Goal: Navigation & Orientation: Find specific page/section

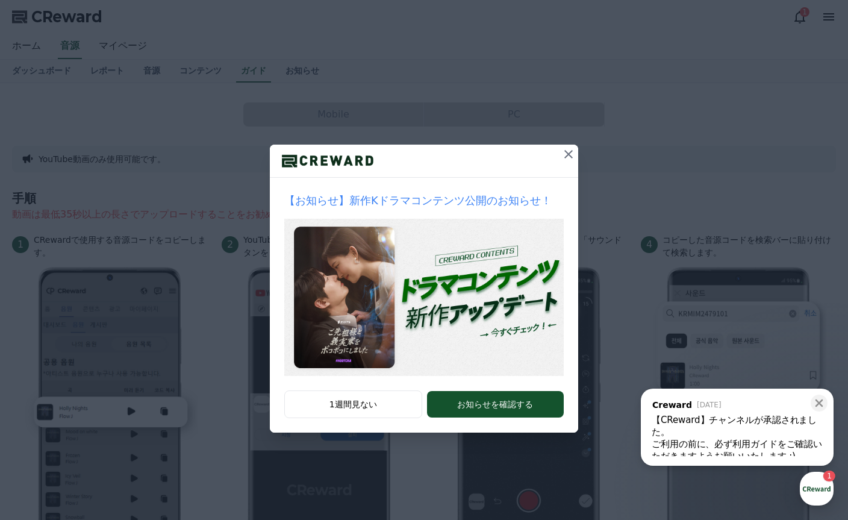
click at [570, 154] on icon at bounding box center [568, 154] width 14 height 14
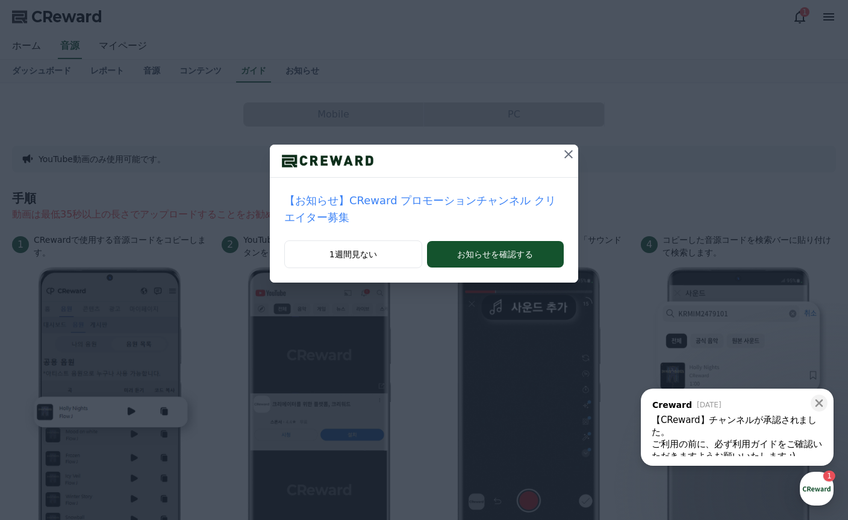
click at [541, 54] on div "【お知らせ】CReward プロモーションチャンネル クリエイター募集 1週間見ない お知らせを確認する" at bounding box center [424, 151] width 848 height 302
click at [562, 145] on button at bounding box center [568, 154] width 19 height 19
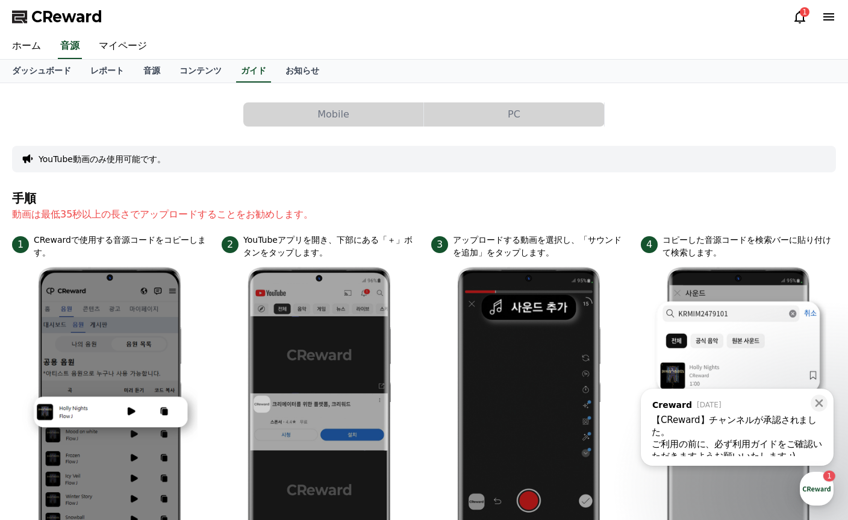
click at [828, 22] on icon at bounding box center [828, 17] width 14 height 14
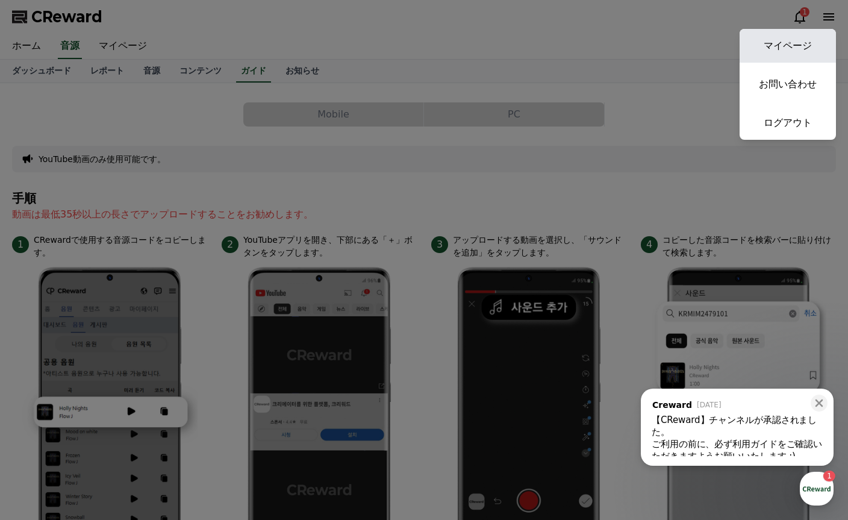
click at [771, 50] on link "マイページ" at bounding box center [788, 46] width 96 height 34
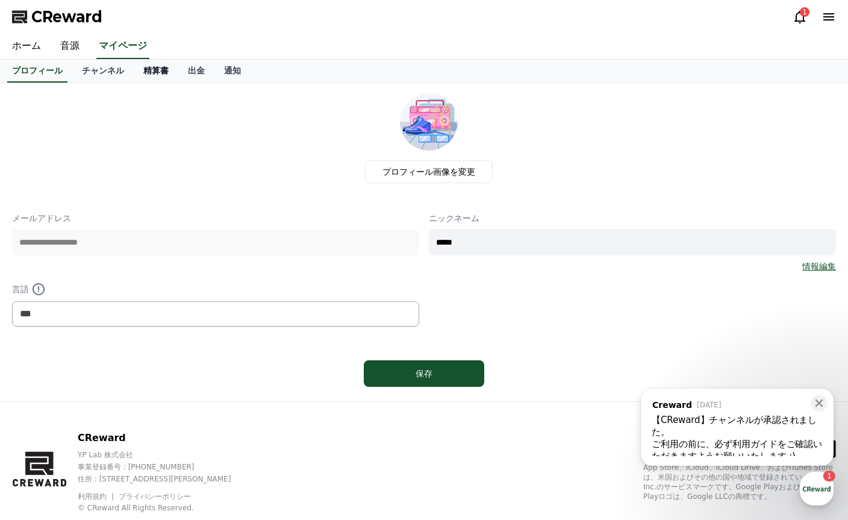
click at [148, 70] on link "精算書" at bounding box center [156, 71] width 45 height 23
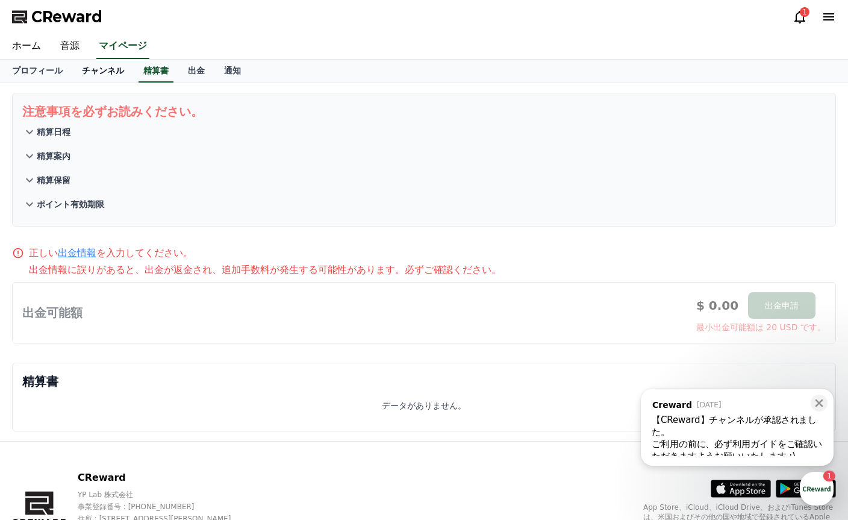
click at [92, 72] on link "チャンネル" at bounding box center [102, 71] width 61 height 23
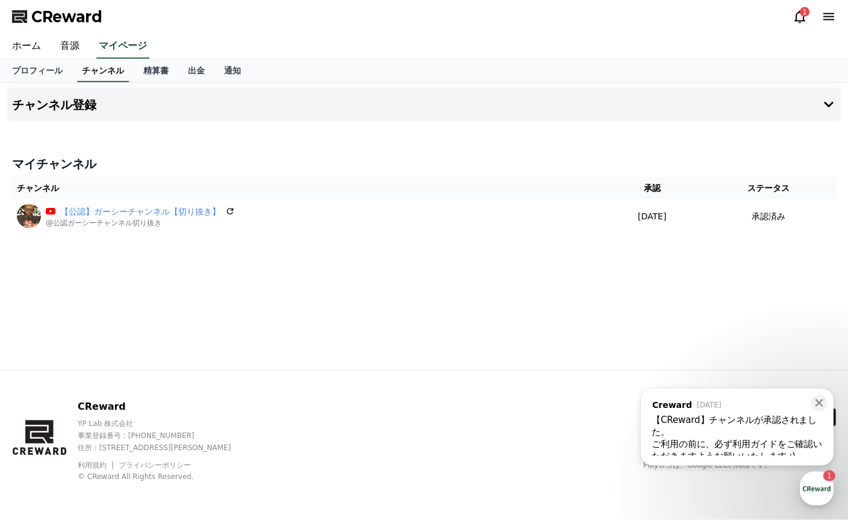
scroll to position [39, 0]
click at [820, 403] on icon at bounding box center [819, 403] width 8 height 8
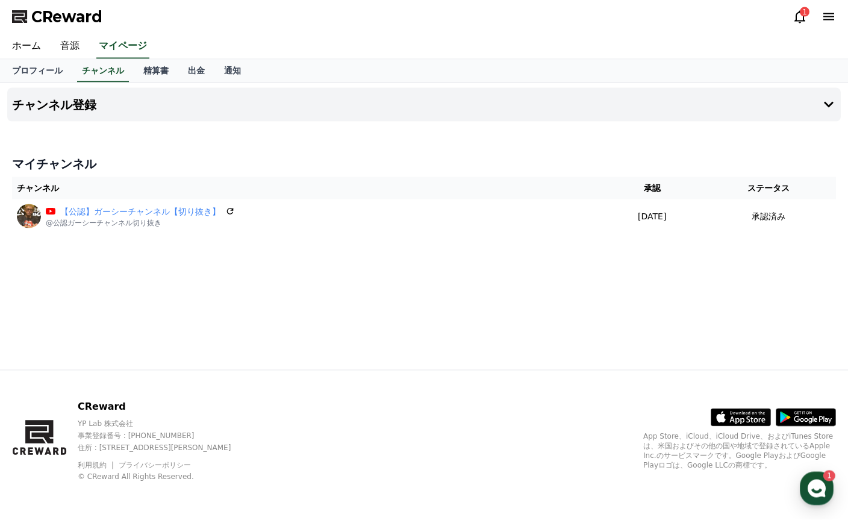
scroll to position [0, 0]
click at [29, 65] on link "プロフィール" at bounding box center [37, 71] width 70 height 23
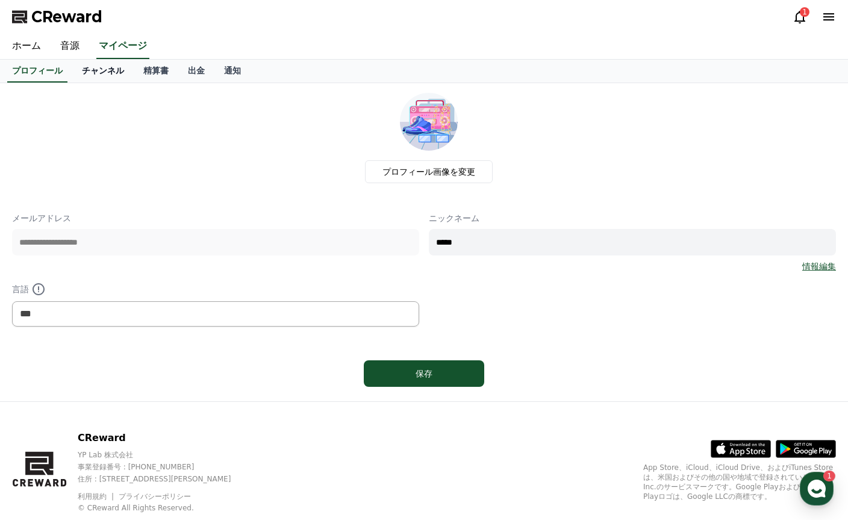
click at [91, 68] on link "チャンネル" at bounding box center [102, 71] width 61 height 23
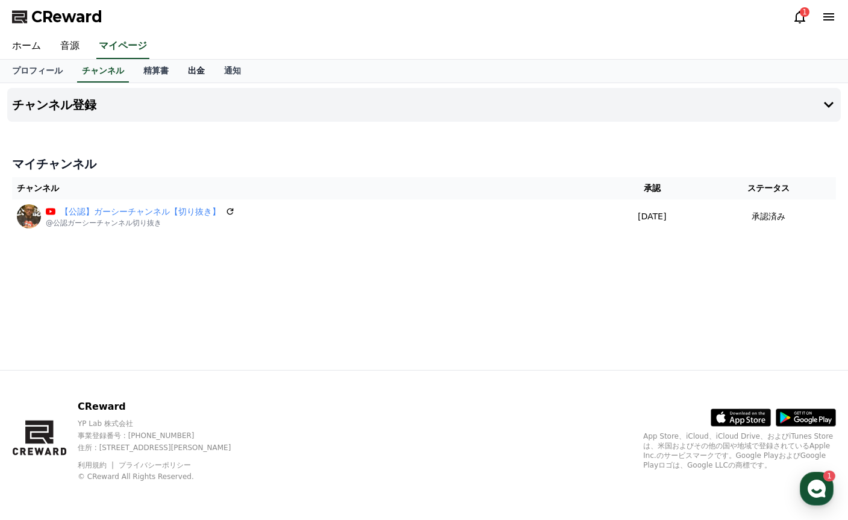
click at [193, 70] on link "出金" at bounding box center [196, 71] width 36 height 23
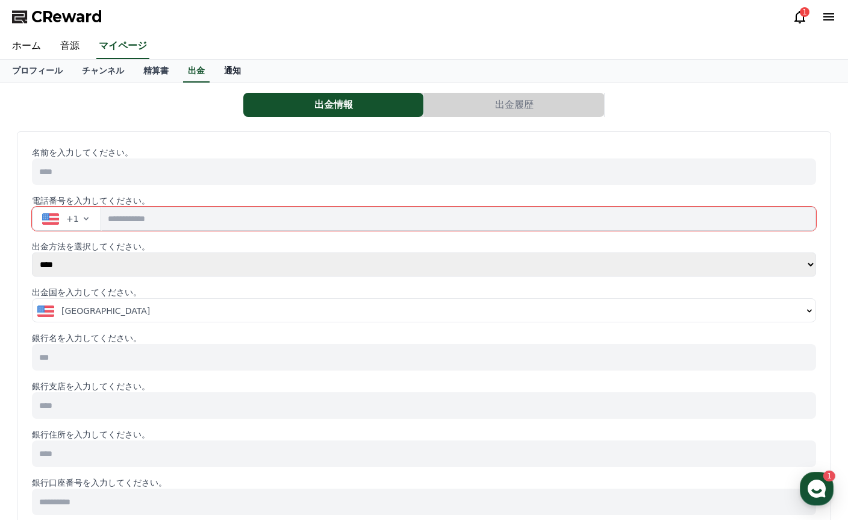
click at [223, 69] on link "通知" at bounding box center [232, 71] width 36 height 23
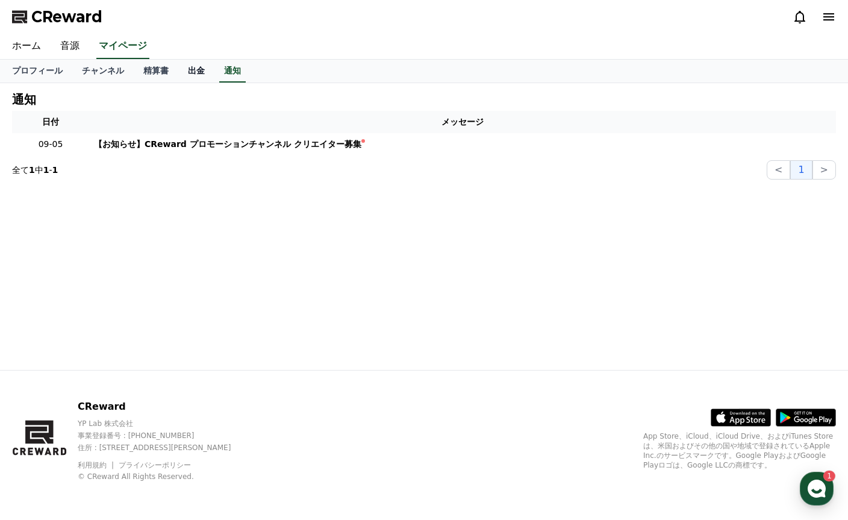
click at [193, 69] on link "出金" at bounding box center [196, 71] width 36 height 23
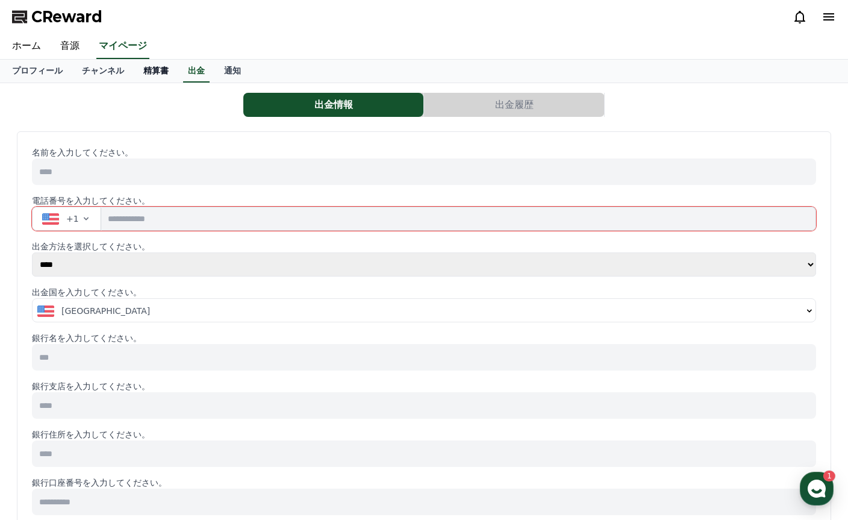
click at [149, 73] on link "精算書" at bounding box center [156, 71] width 45 height 23
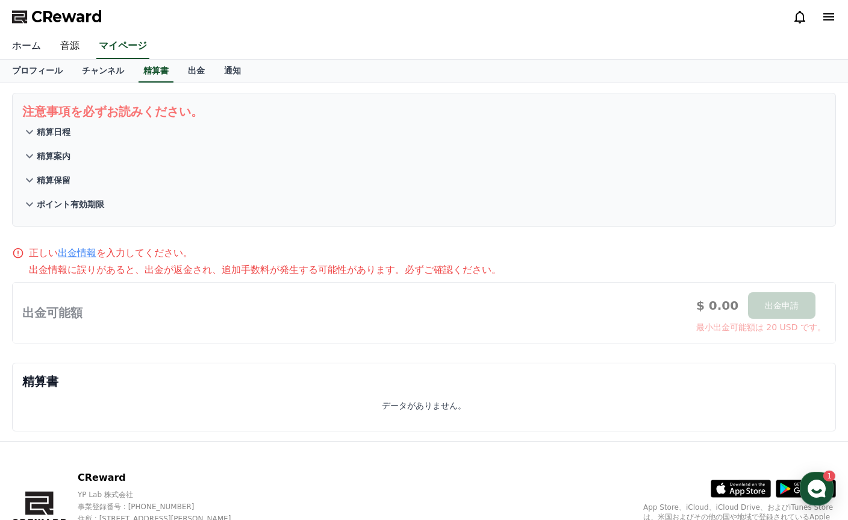
click at [21, 51] on link "ホーム" at bounding box center [26, 46] width 48 height 25
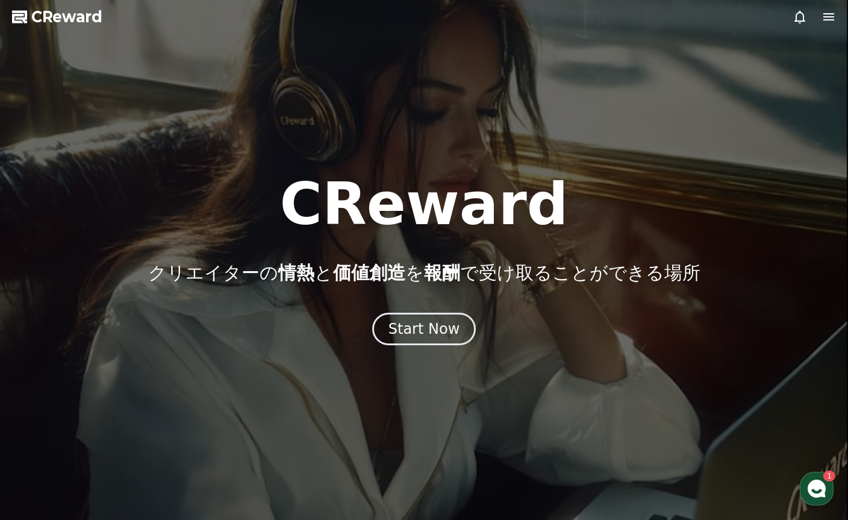
click at [815, 15] on div at bounding box center [814, 17] width 43 height 14
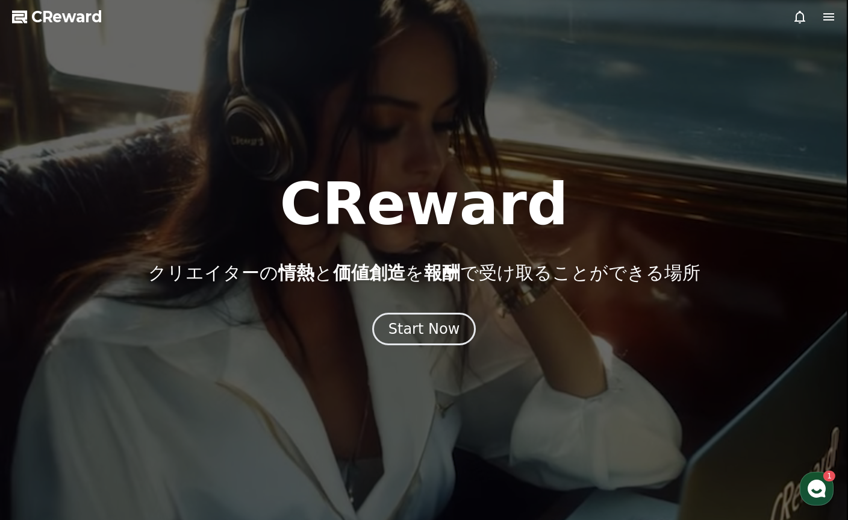
click at [832, 17] on icon at bounding box center [828, 16] width 11 height 7
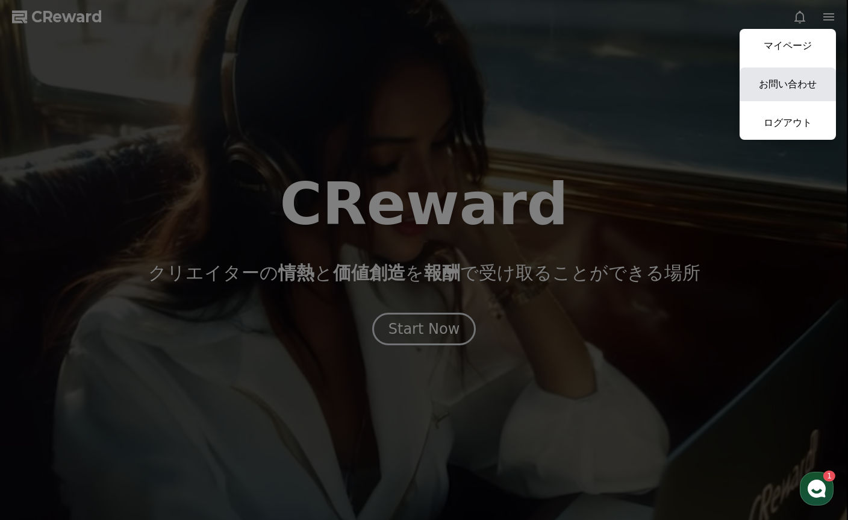
click at [796, 79] on link "お問い合わせ" at bounding box center [788, 84] width 96 height 34
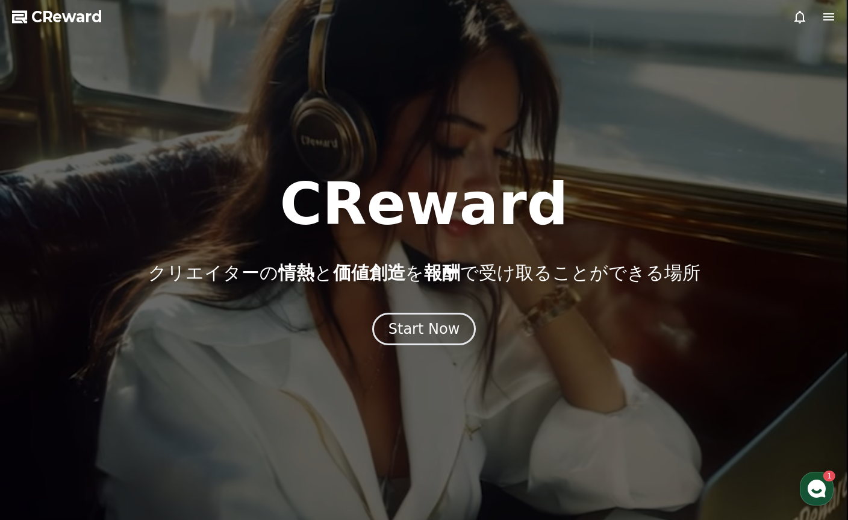
click at [834, 10] on icon at bounding box center [828, 17] width 14 height 14
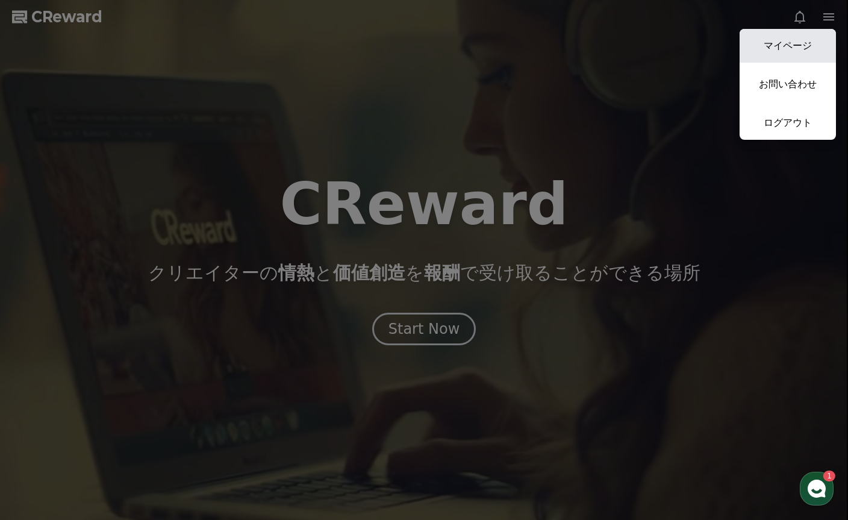
click at [774, 42] on link "マイページ" at bounding box center [788, 46] width 96 height 34
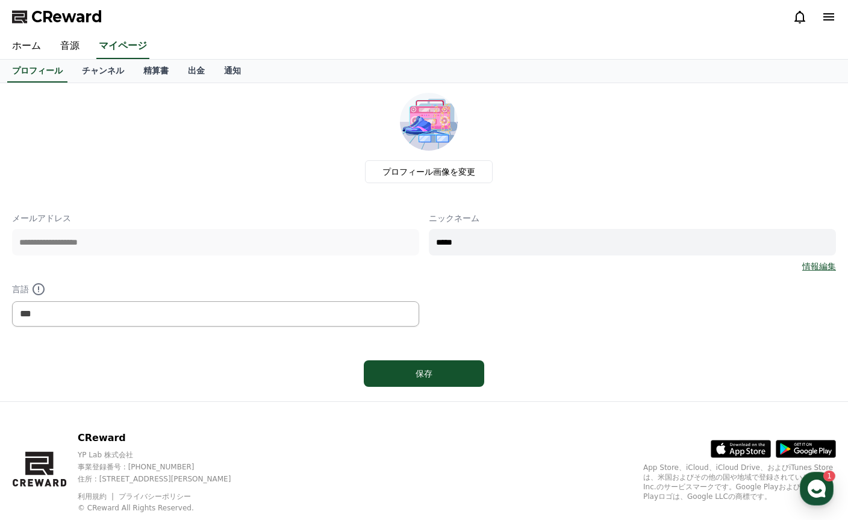
click at [832, 18] on icon at bounding box center [828, 17] width 14 height 14
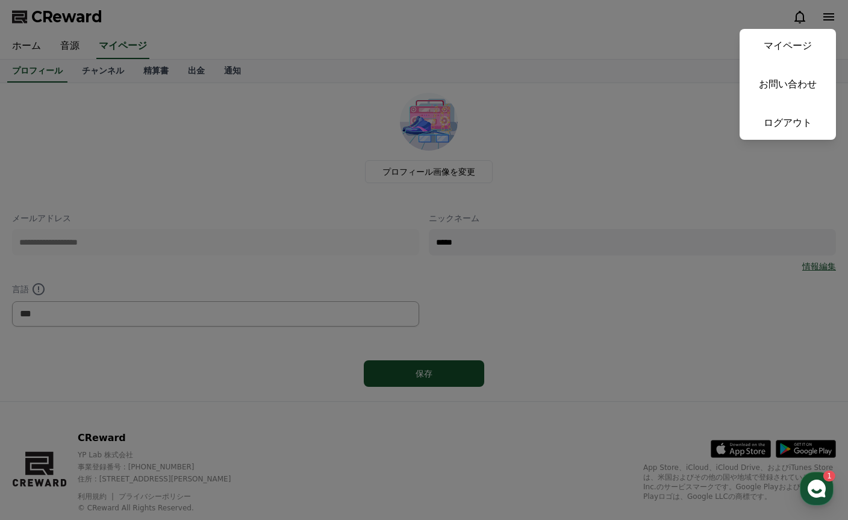
click at [96, 163] on button "close" at bounding box center [424, 260] width 848 height 520
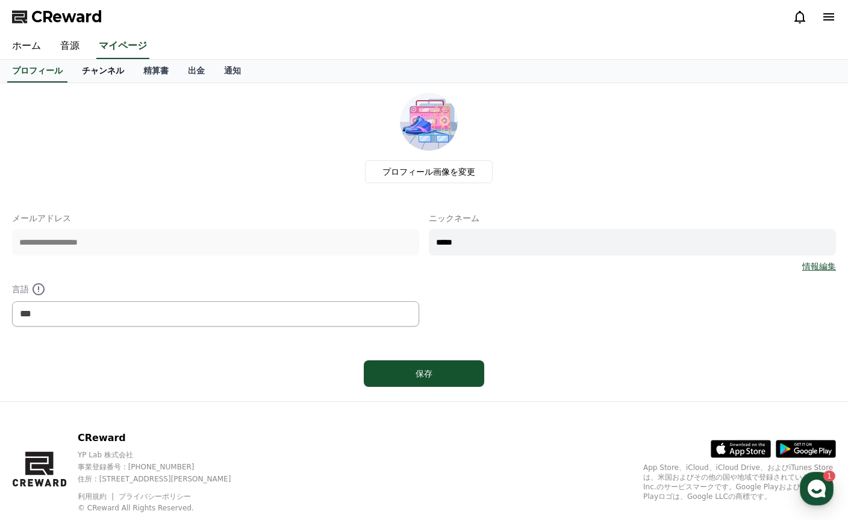
click at [95, 74] on link "チャンネル" at bounding box center [102, 71] width 61 height 23
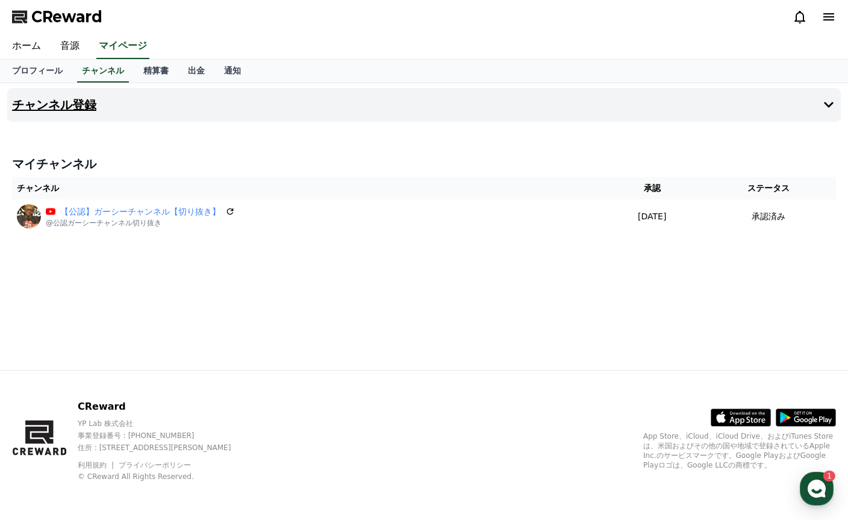
click at [830, 105] on icon at bounding box center [829, 105] width 10 height 6
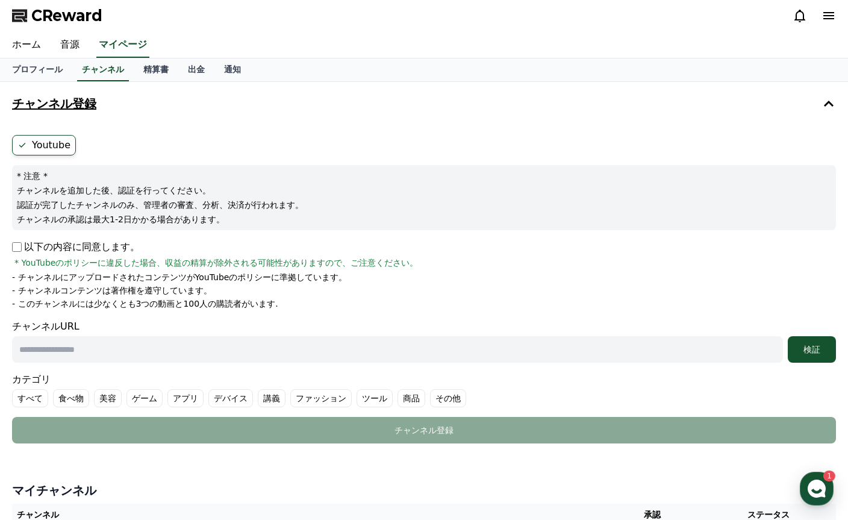
scroll to position [1, 0]
click at [122, 139] on ul "Youtube" at bounding box center [424, 145] width 824 height 20
